Goal: Check status

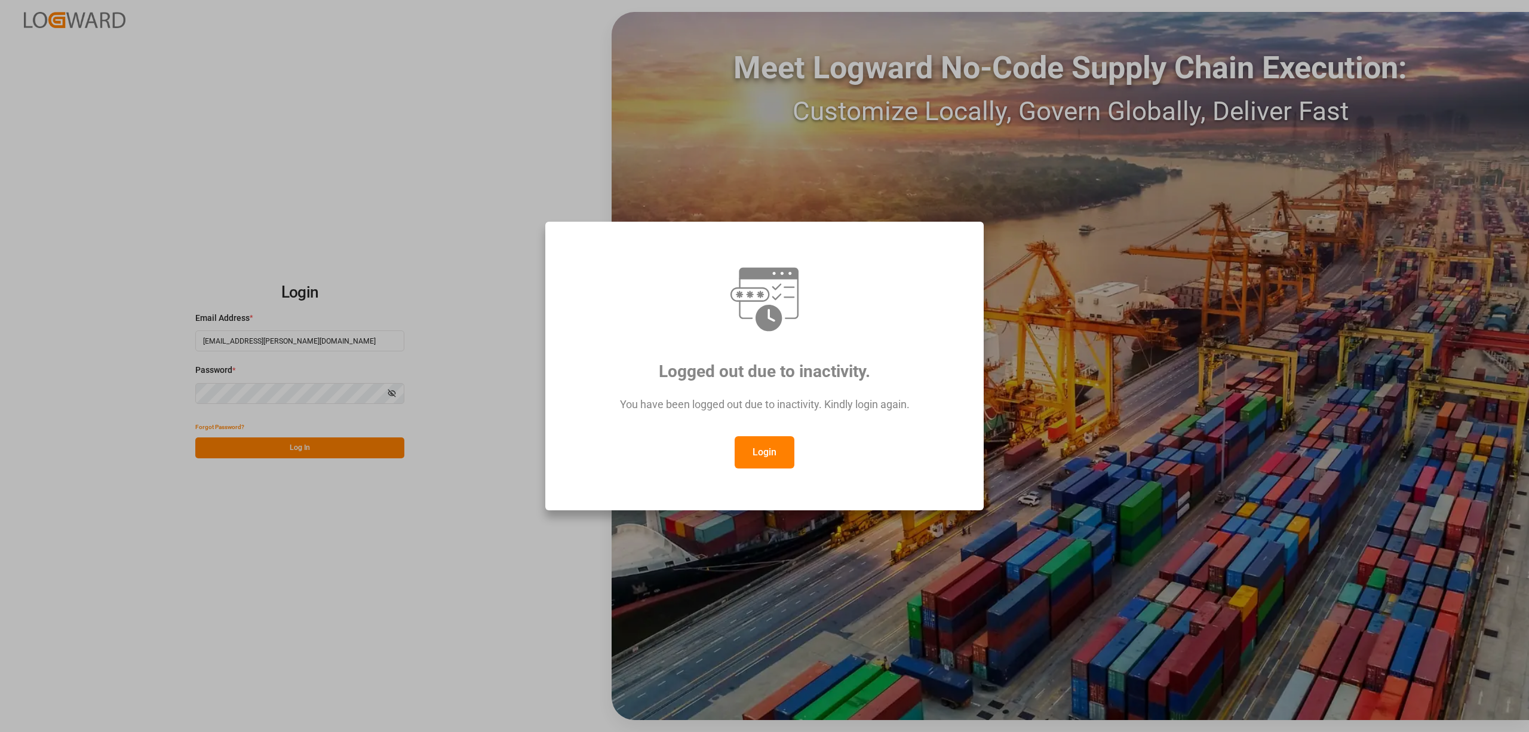
click at [777, 455] on button "Login" at bounding box center [765, 452] width 60 height 32
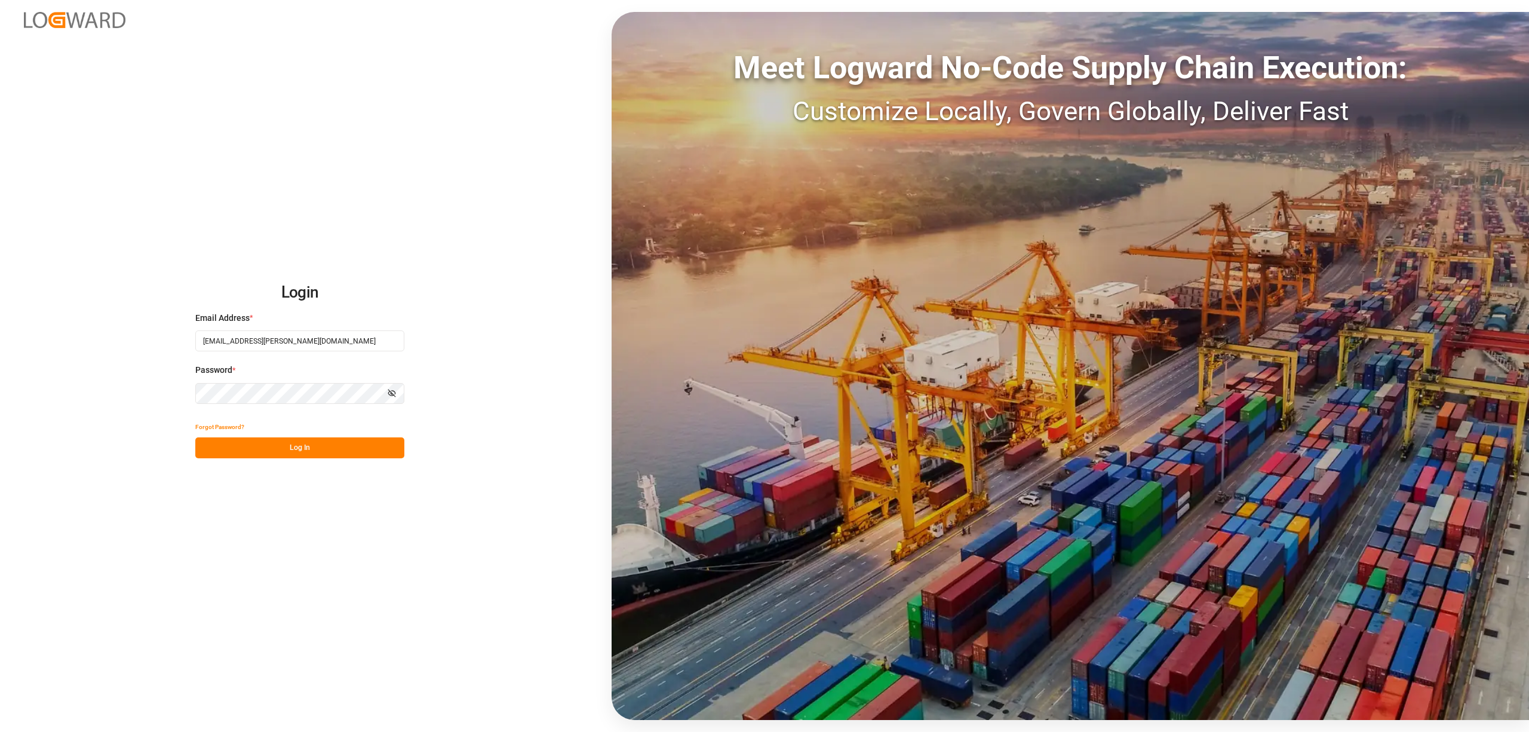
click at [368, 443] on button "Log In" at bounding box center [299, 447] width 209 height 21
click at [369, 454] on div "Forgot Password? Please wait" at bounding box center [299, 437] width 209 height 42
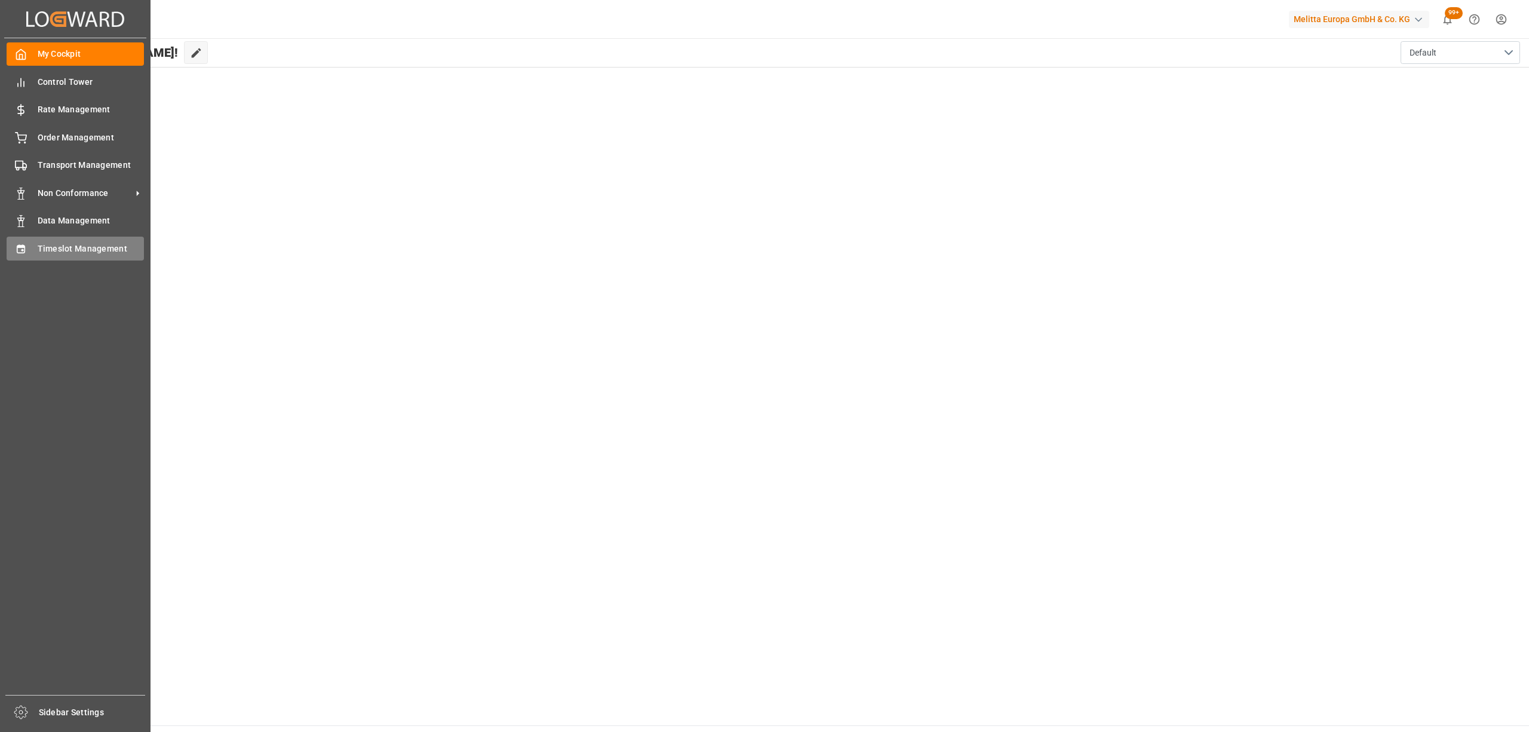
click at [21, 250] on icon at bounding box center [21, 249] width 12 height 12
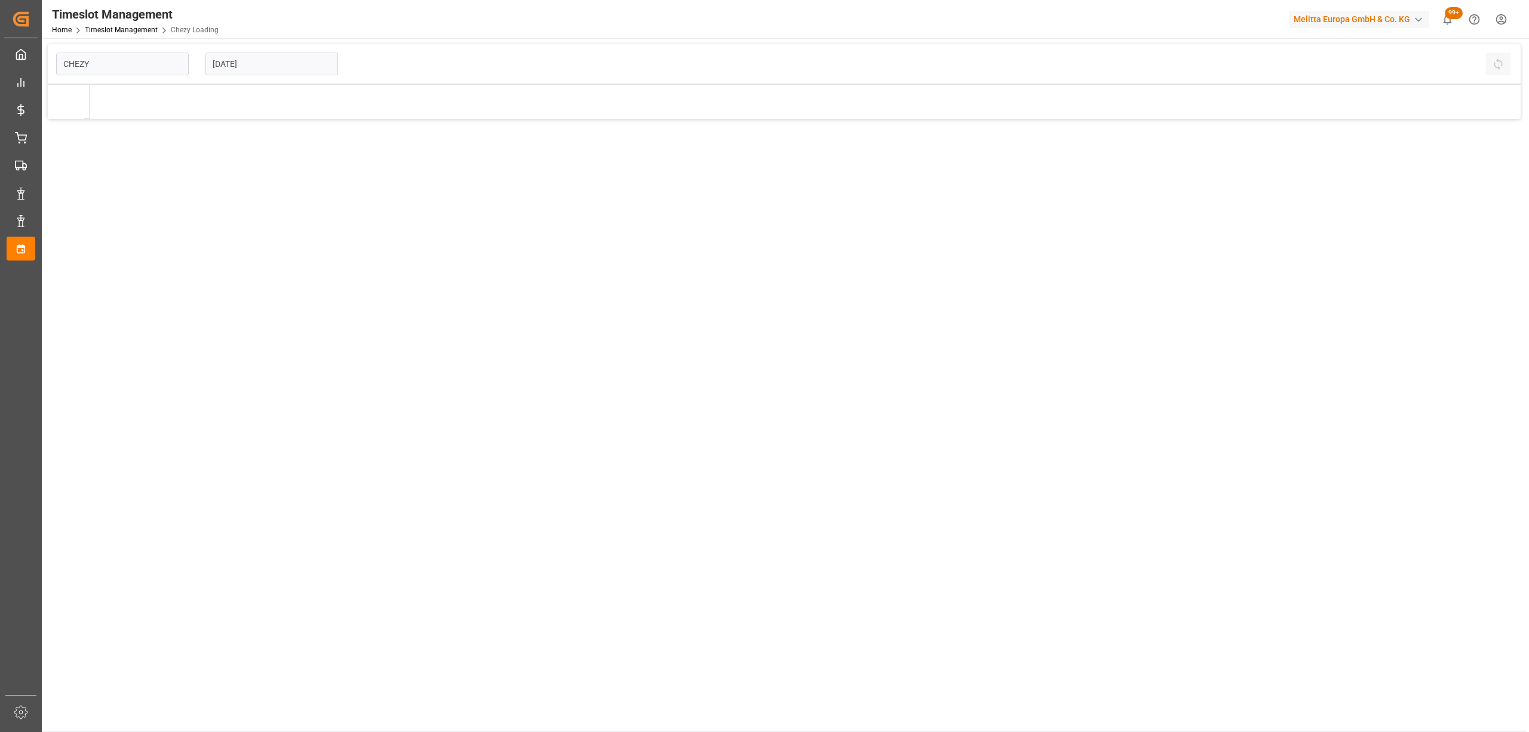
type input "Chezy Loading"
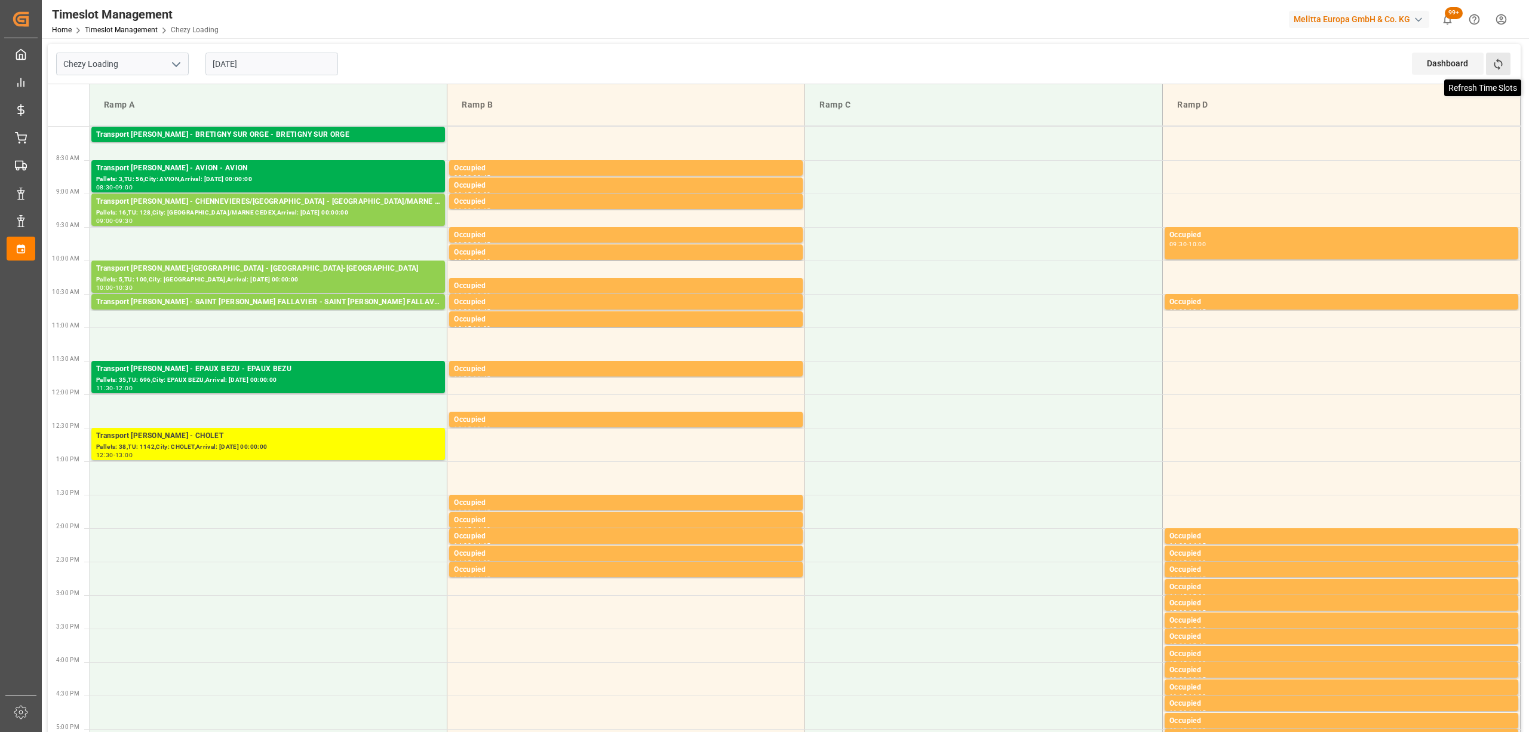
click at [1499, 67] on icon at bounding box center [1498, 64] width 8 height 11
click at [1494, 66] on icon at bounding box center [1498, 64] width 13 height 13
click at [1501, 66] on icon at bounding box center [1498, 64] width 13 height 13
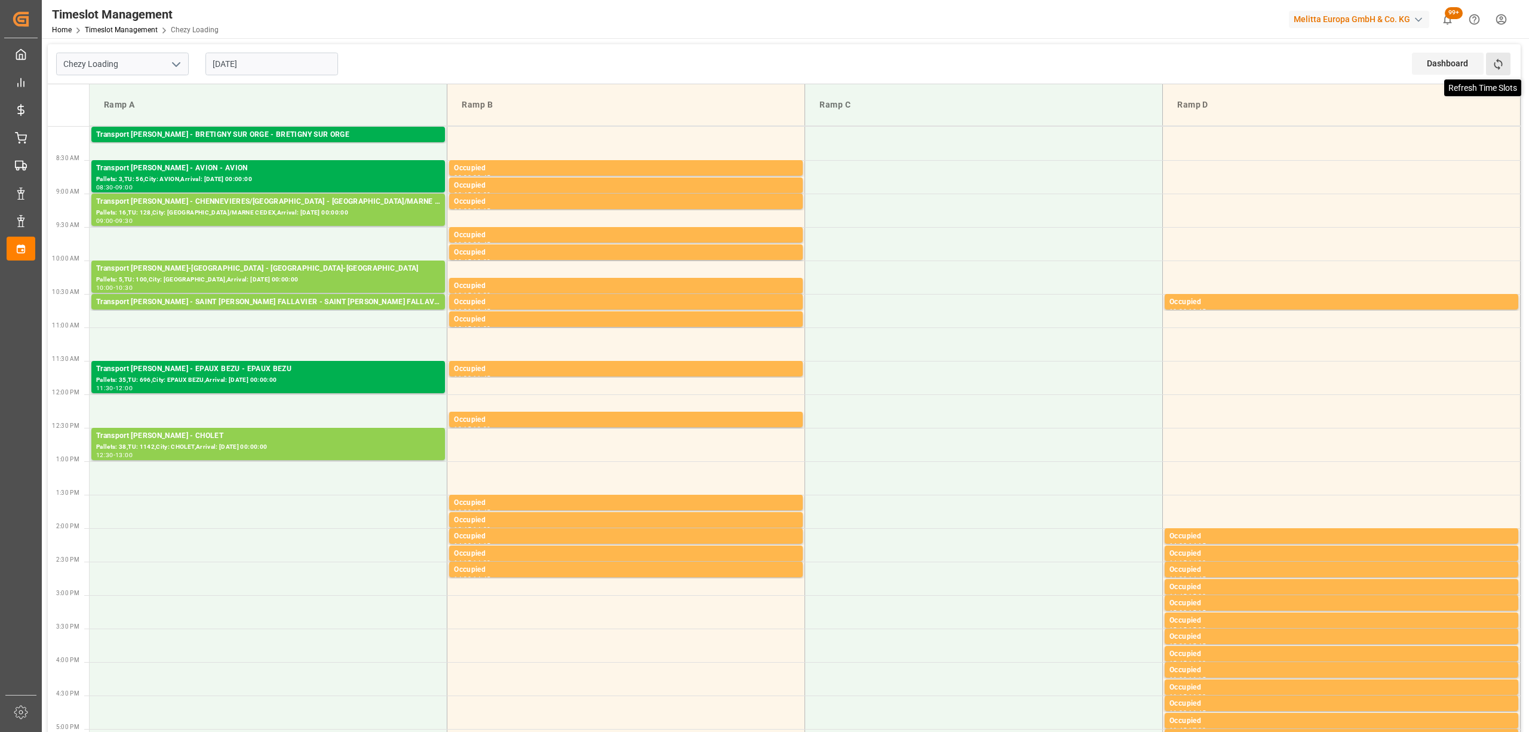
click at [1495, 63] on icon at bounding box center [1498, 64] width 13 height 13
